Goal: Task Accomplishment & Management: Manage account settings

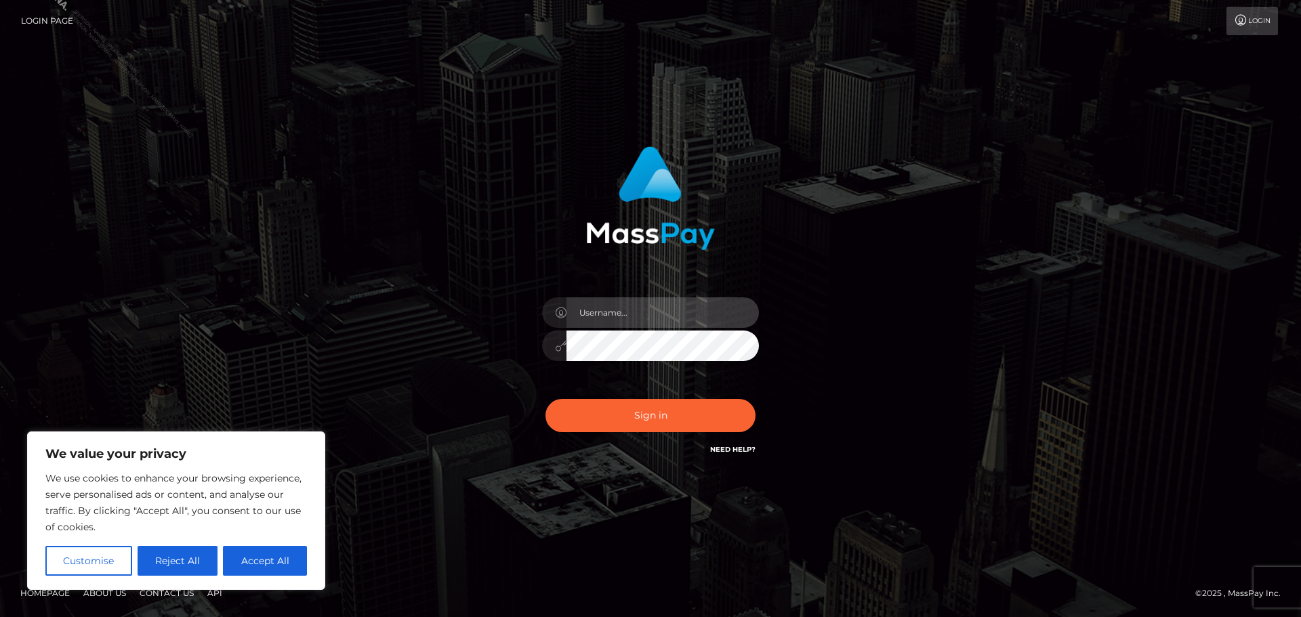
click at [624, 315] on input "text" at bounding box center [662, 312] width 192 height 30
type input "Philip.Silversocial"
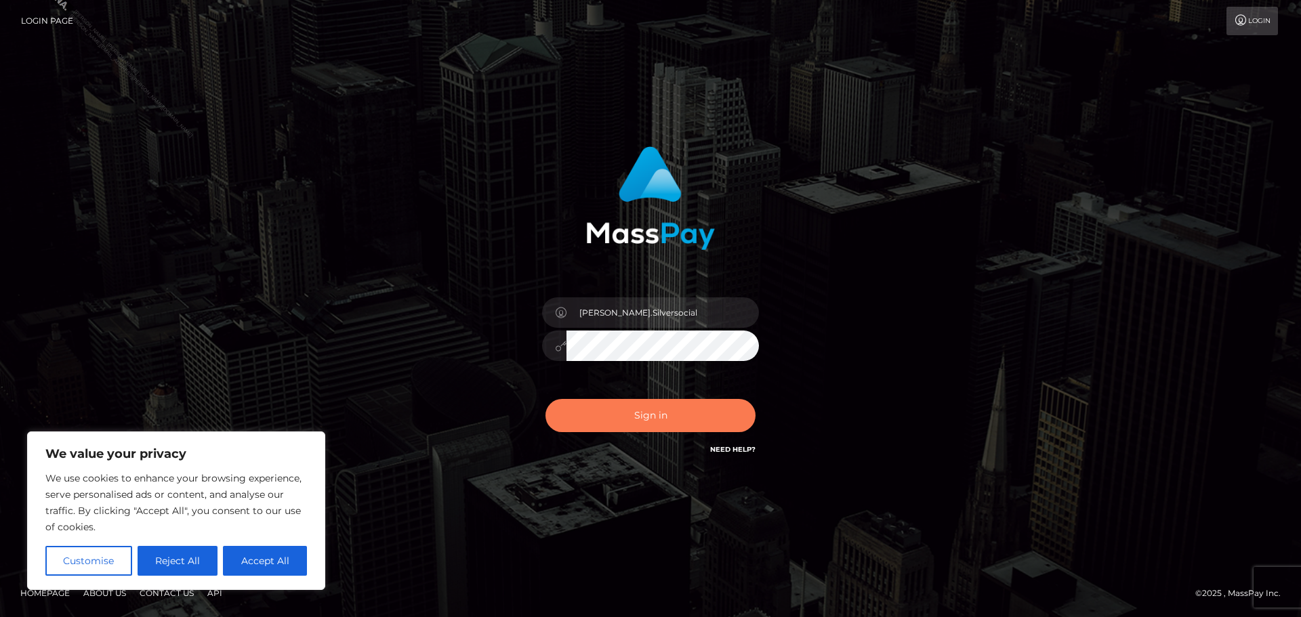
click at [654, 411] on button "Sign in" at bounding box center [650, 415] width 210 height 33
click at [887, 300] on div "Philip.Silversocial Sign in" at bounding box center [650, 308] width 772 height 345
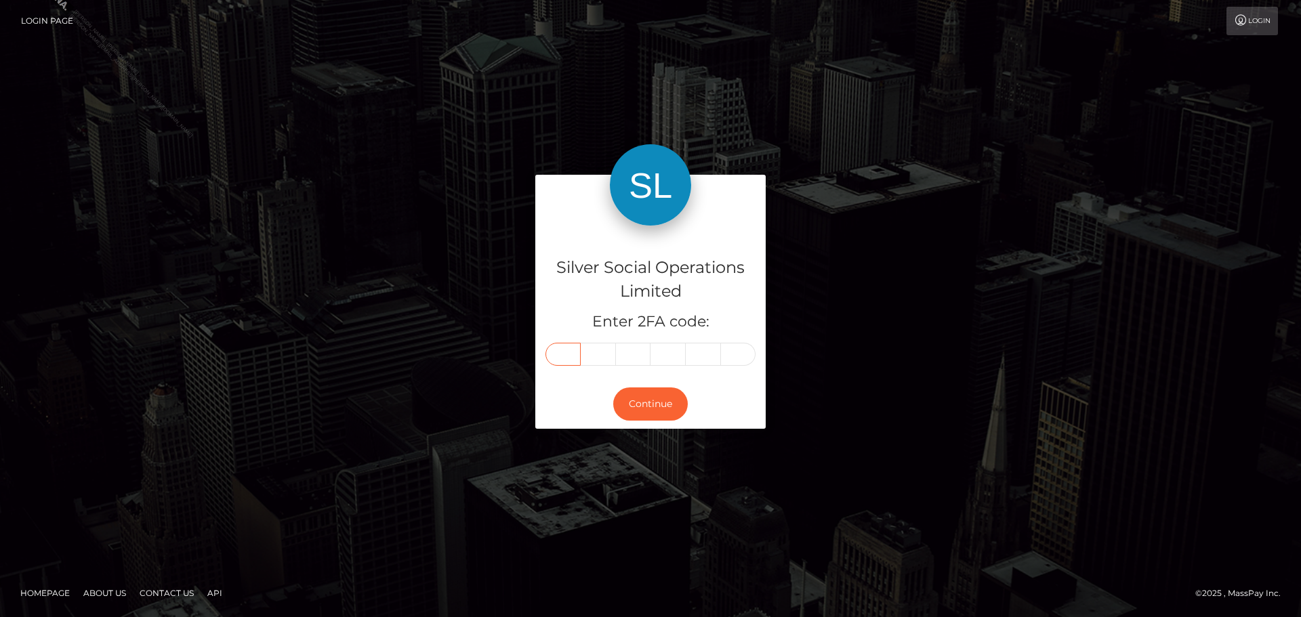
click at [573, 357] on input "text" at bounding box center [562, 354] width 35 height 23
type input "8"
type input "1"
type input "8"
type input "6"
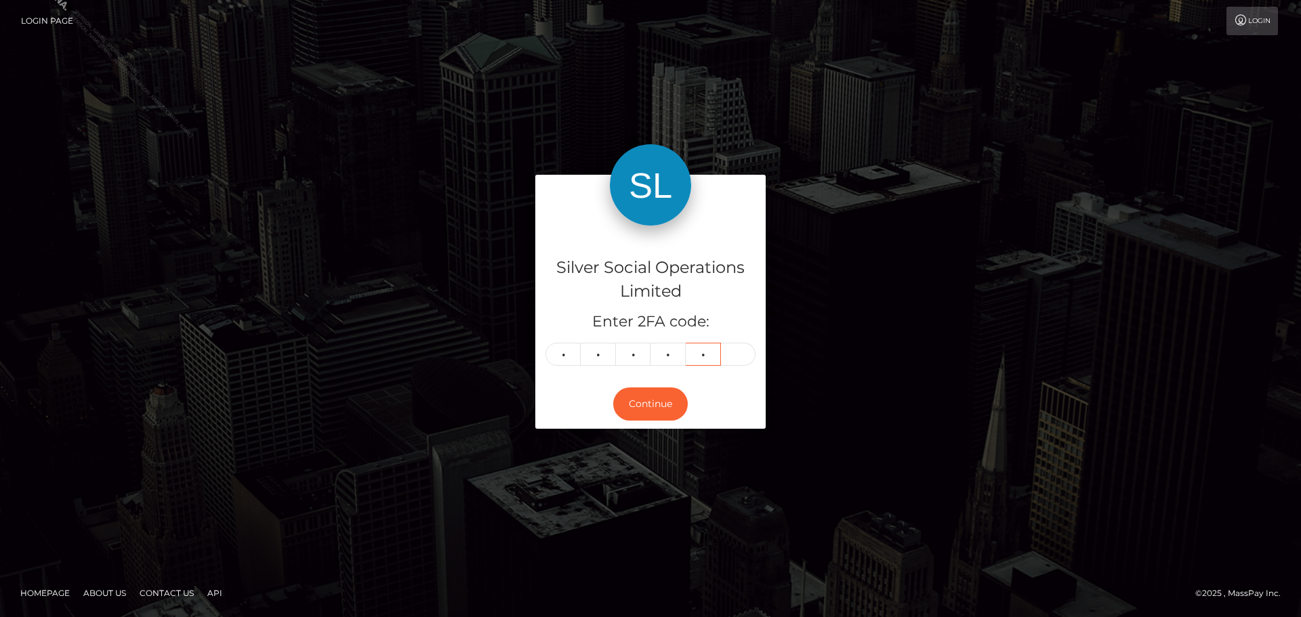
type input "8"
type input "6"
type input "8"
type input "1"
type input "8"
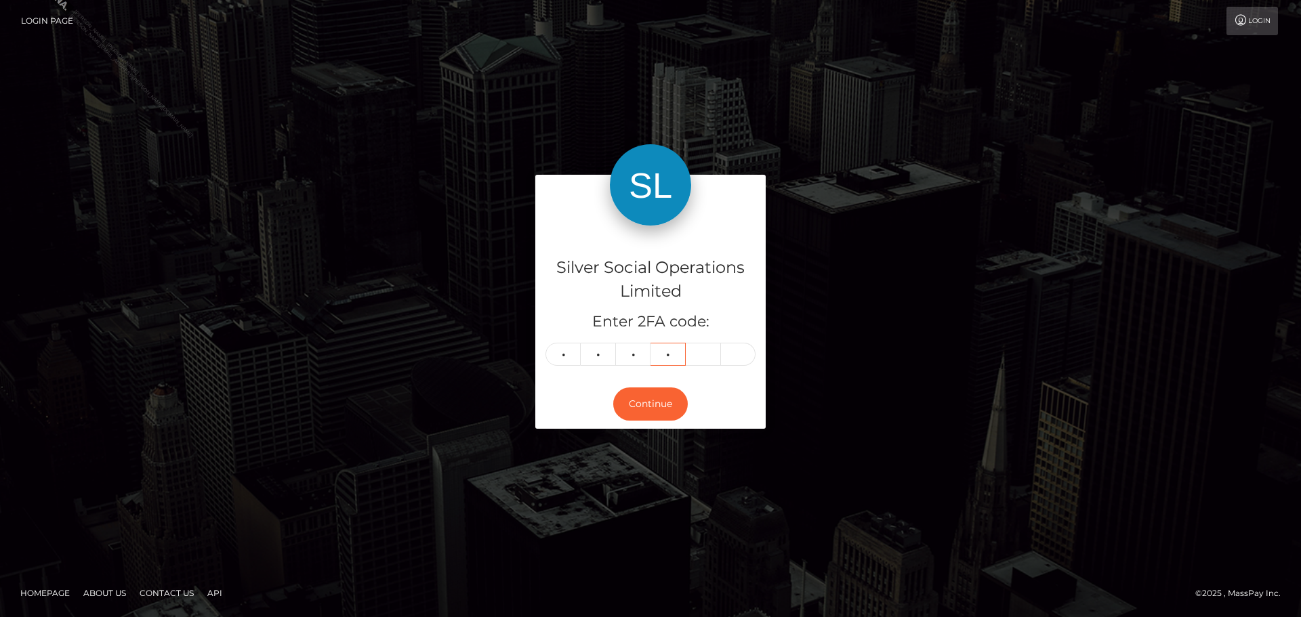
type input "6"
type input "8"
type input "4"
